Goal: Transaction & Acquisition: Purchase product/service

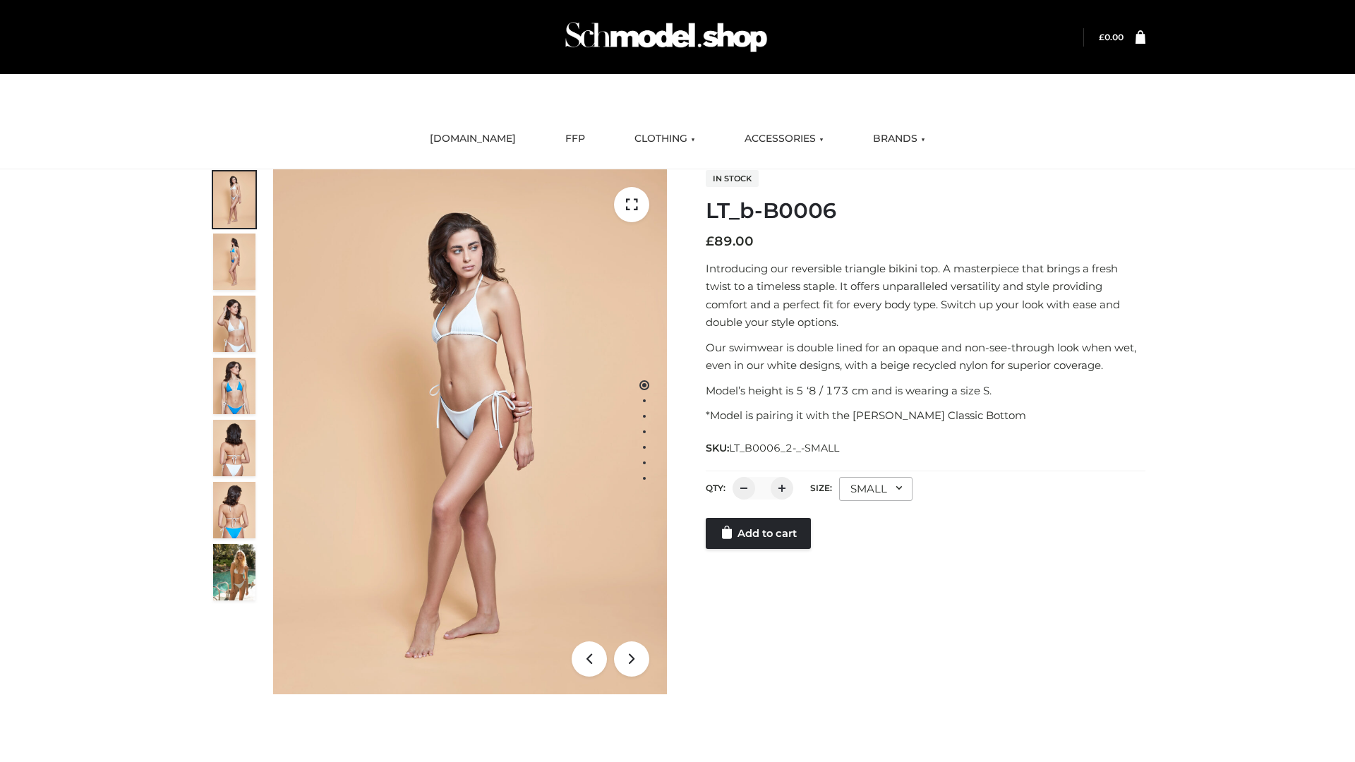
click at [759, 549] on link "Add to cart" at bounding box center [758, 533] width 105 height 31
